Goal: Book appointment/travel/reservation

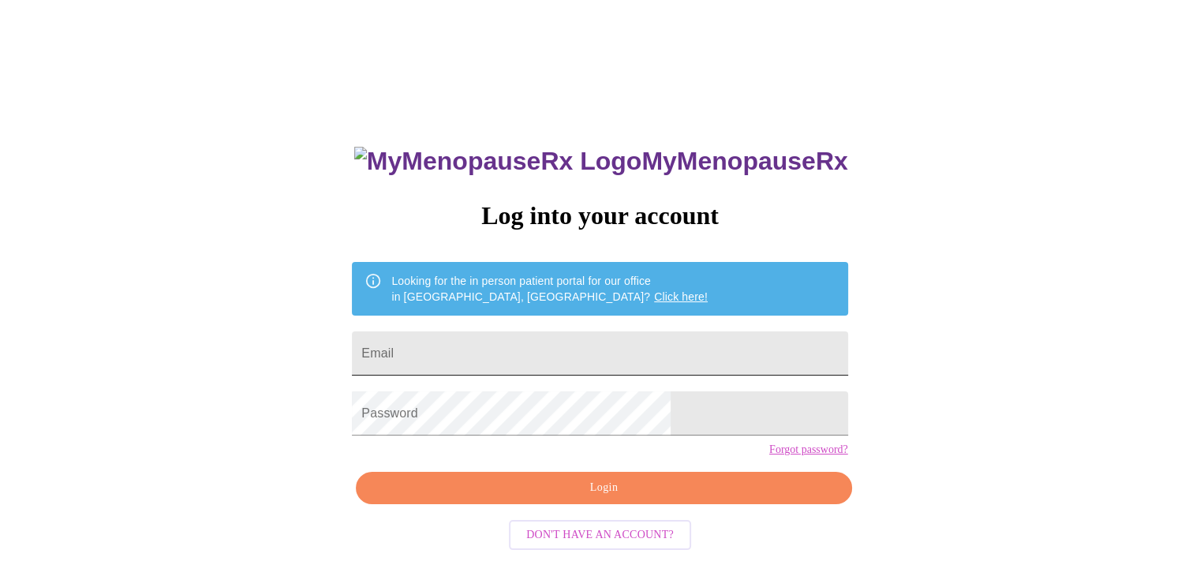
click at [502, 338] on input "Email" at bounding box center [599, 353] width 495 height 44
type input "[EMAIL_ADDRESS][DOMAIN_NAME]"
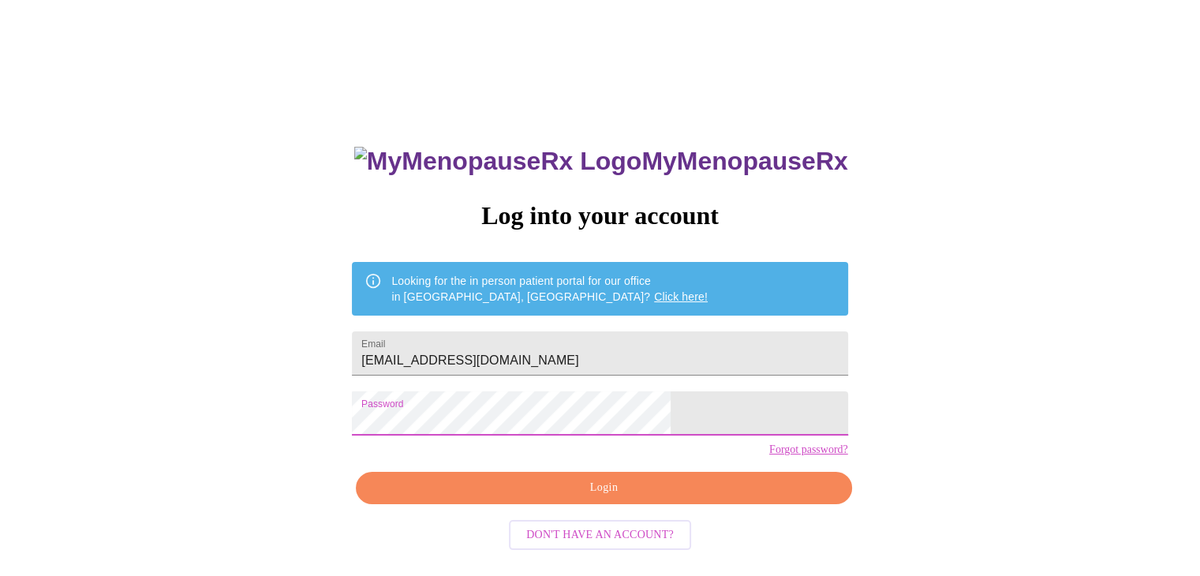
click at [581, 498] on span "Login" at bounding box center [603, 488] width 459 height 20
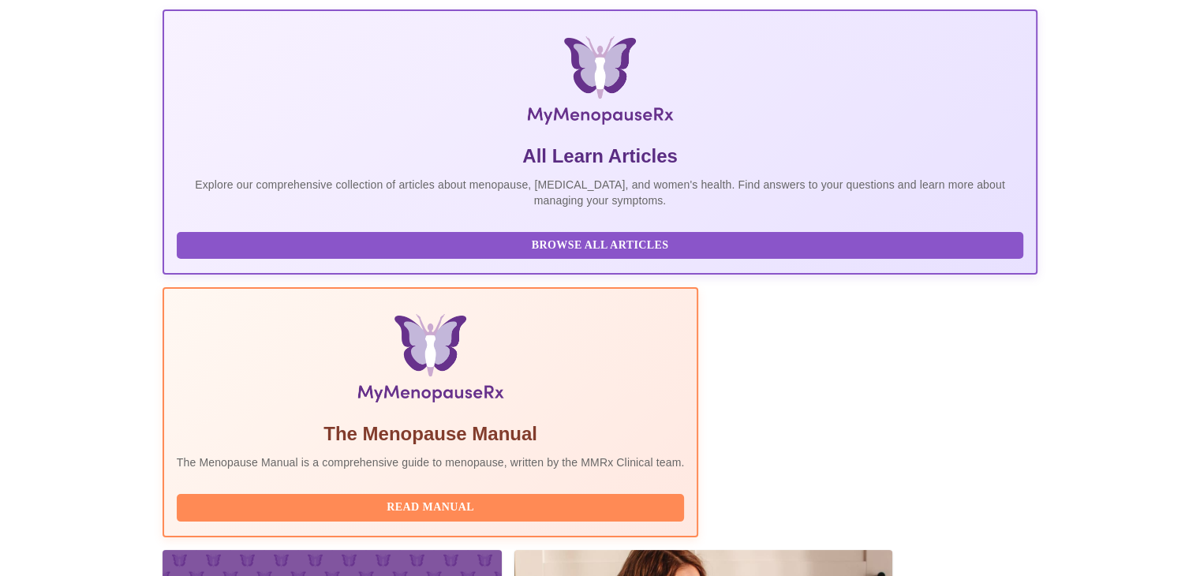
scroll to position [286, 0]
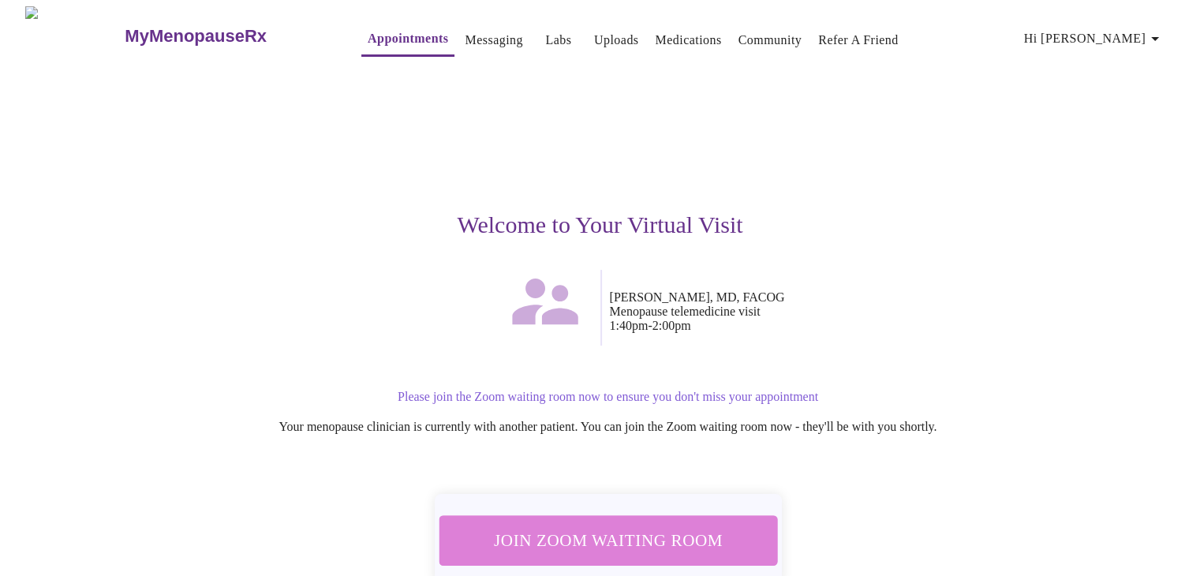
click at [641, 530] on span "Join Zoom Waiting Room" at bounding box center [608, 540] width 302 height 30
